Goal: Task Accomplishment & Management: Manage account settings

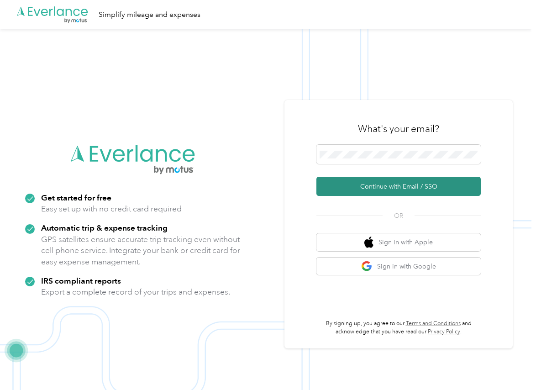
click at [338, 187] on button "Continue with Email / SSO" at bounding box center [398, 186] width 164 height 19
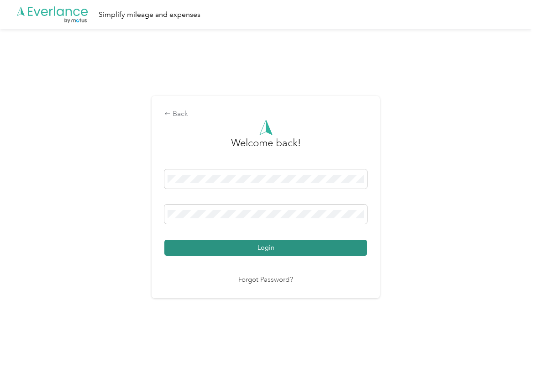
click at [201, 244] on button "Login" at bounding box center [265, 248] width 203 height 16
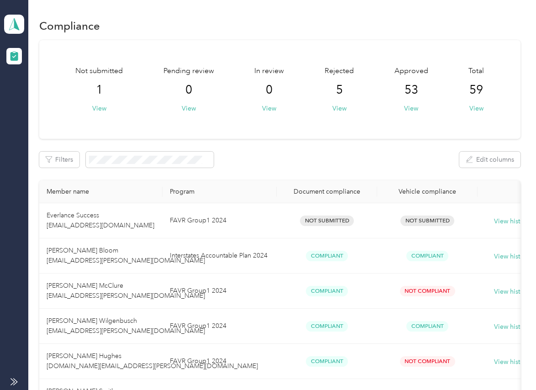
click at [377, 131] on div "Not submitted 1 View Pending review 0 View In review 0 View Rejected 5 View App…" at bounding box center [279, 89] width 481 height 99
click at [20, 28] on icon at bounding box center [14, 24] width 14 height 13
click at [44, 92] on div "Log out" at bounding box center [29, 95] width 35 height 10
